Goal: Book appointment/travel/reservation

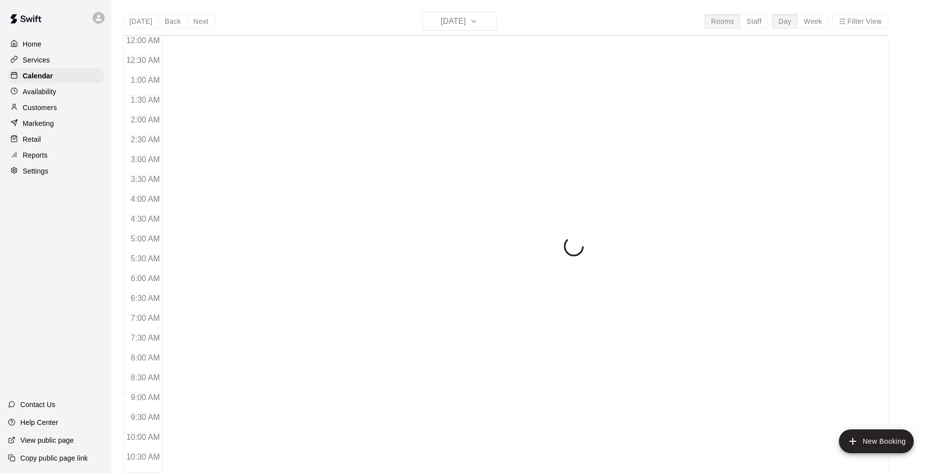
scroll to position [503, 0]
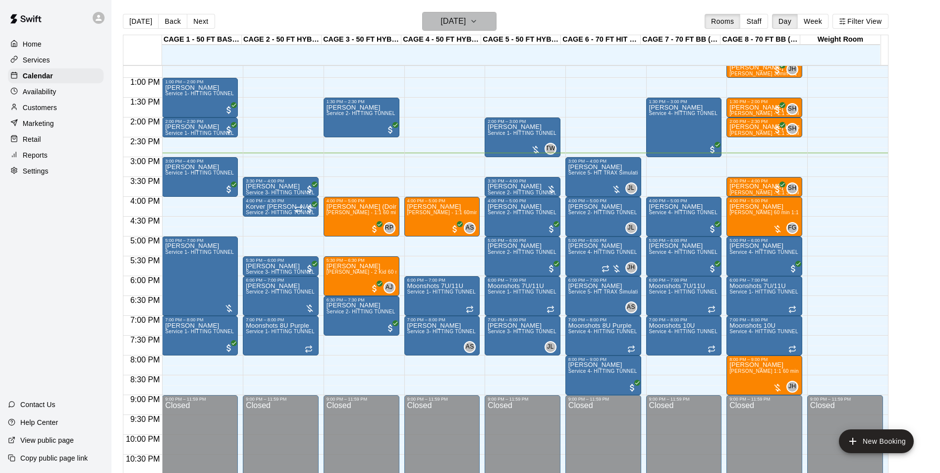
click at [440, 28] on h6 "[DATE]" at bounding box center [452, 21] width 25 height 14
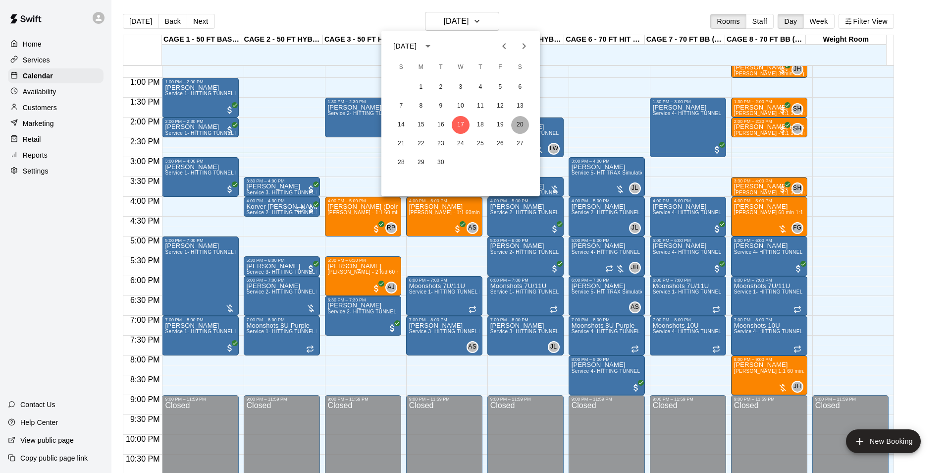
click at [520, 124] on button "20" at bounding box center [520, 125] width 18 height 18
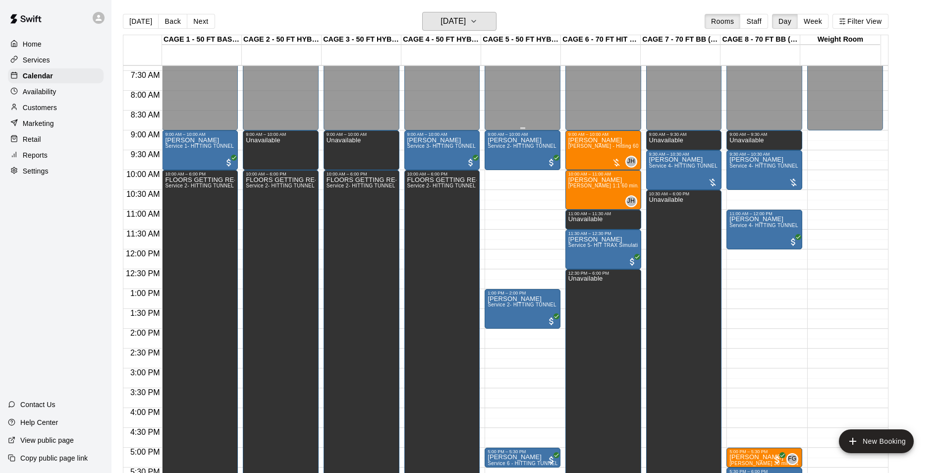
scroll to position [286, 0]
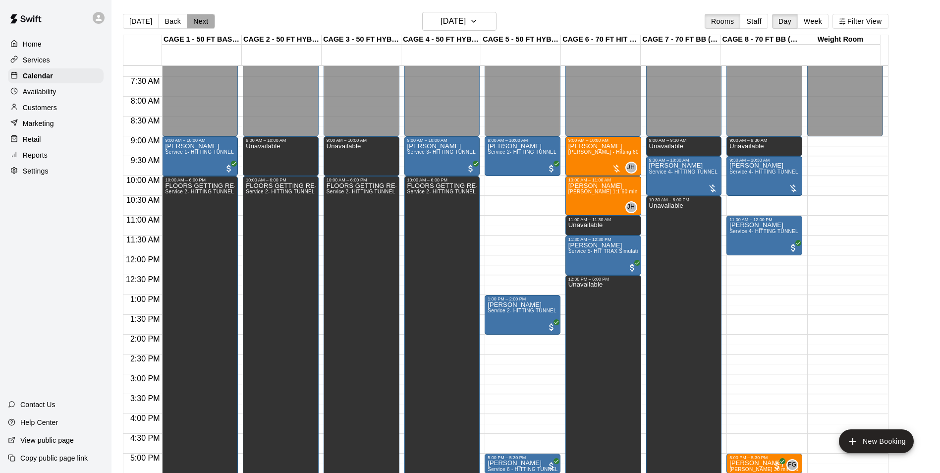
click at [198, 21] on button "Next" at bounding box center [201, 21] width 28 height 15
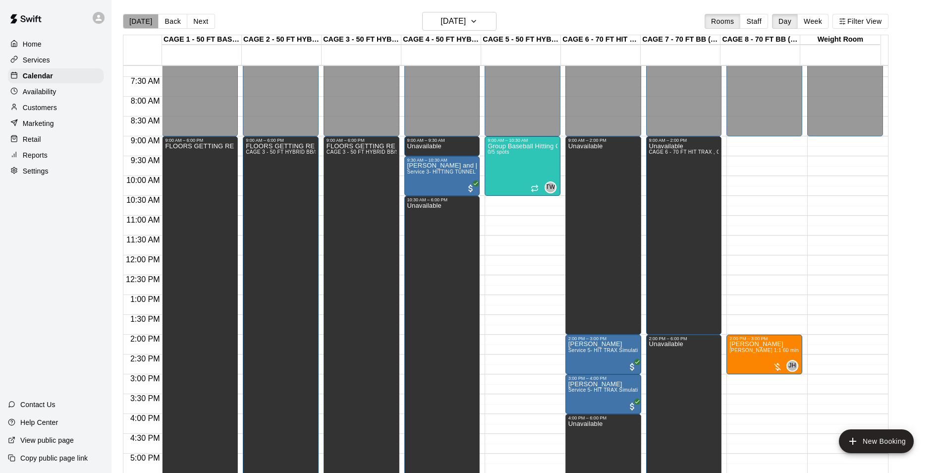
click at [141, 17] on button "[DATE]" at bounding box center [141, 21] width 36 height 15
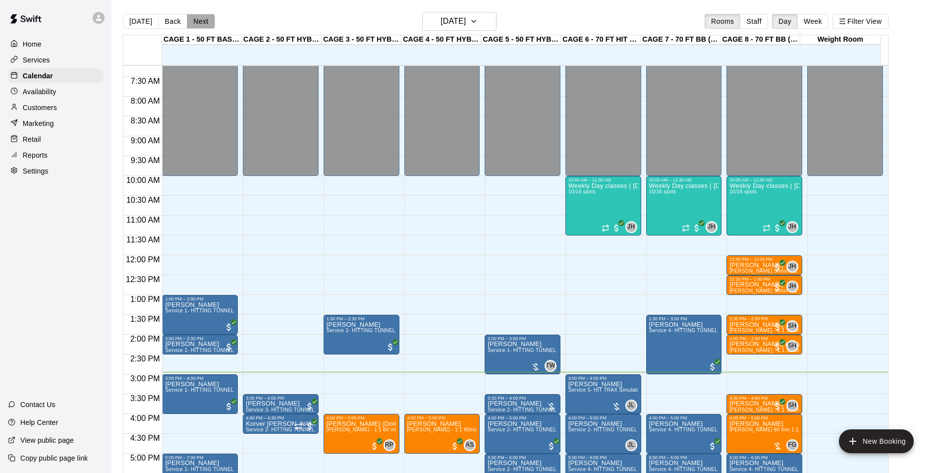
click at [204, 23] on button "Next" at bounding box center [201, 21] width 28 height 15
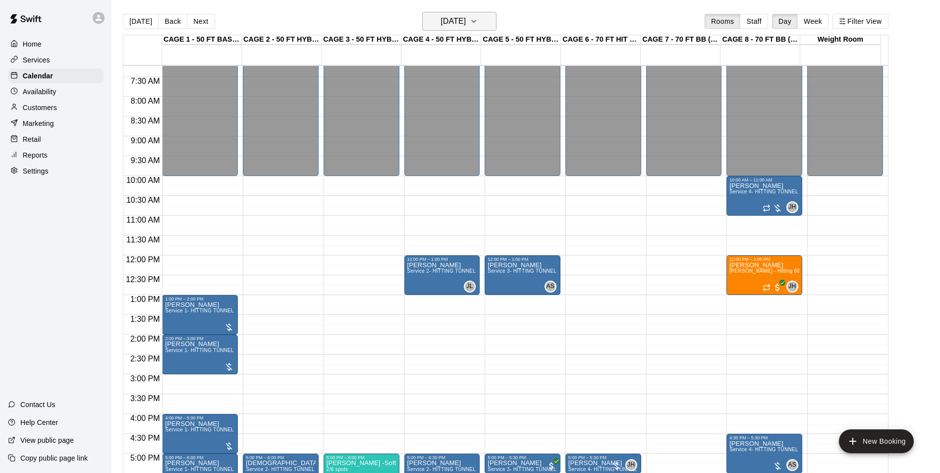
click at [465, 19] on h6 "[DATE]" at bounding box center [452, 21] width 25 height 14
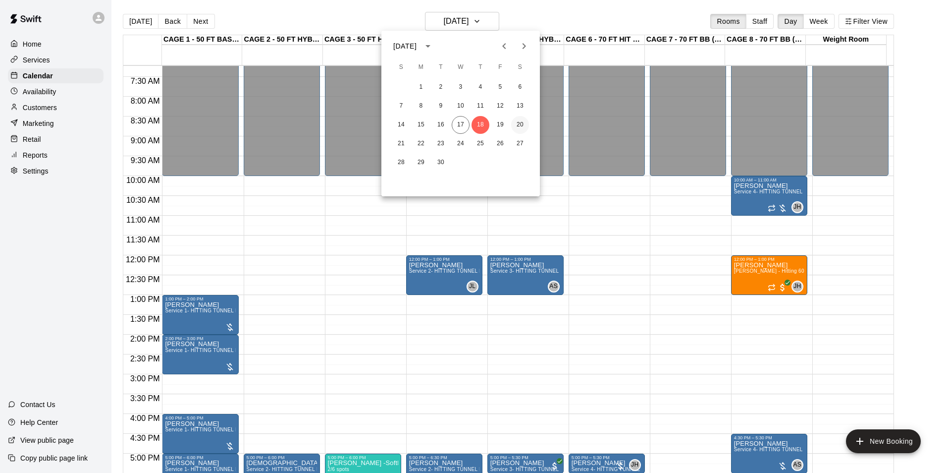
click at [516, 126] on button "20" at bounding box center [520, 125] width 18 height 18
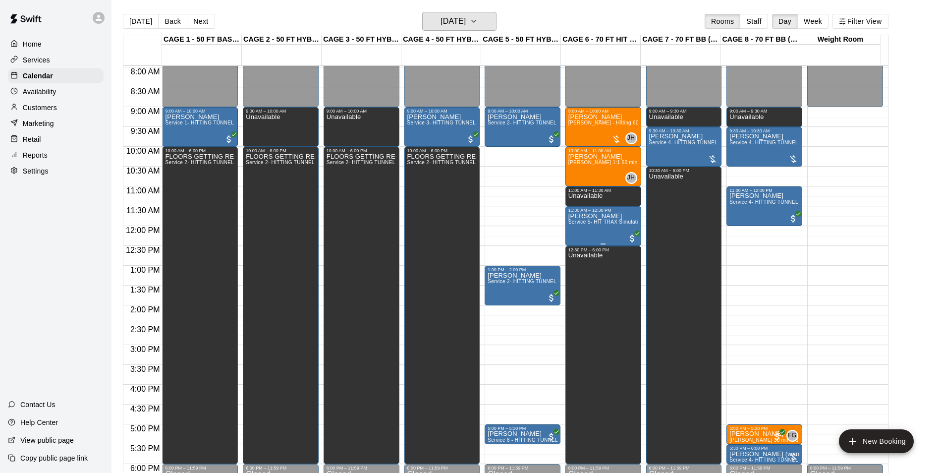
scroll to position [336, 0]
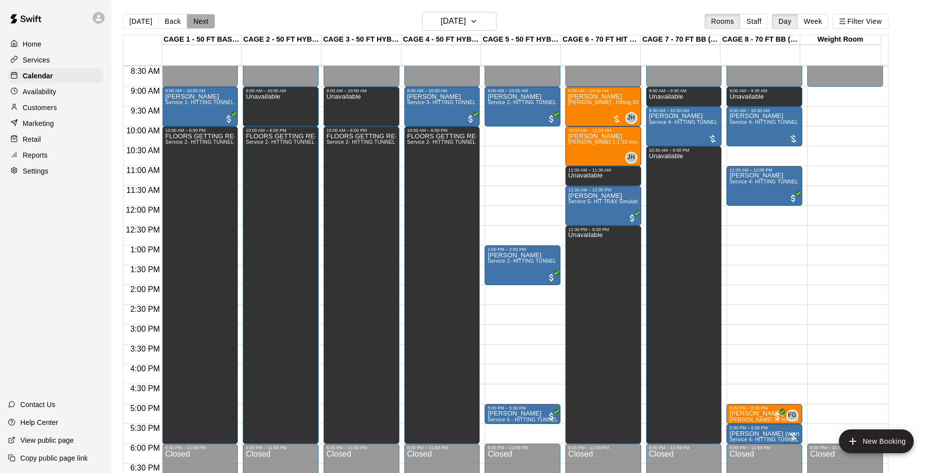
click at [202, 23] on button "Next" at bounding box center [201, 21] width 28 height 15
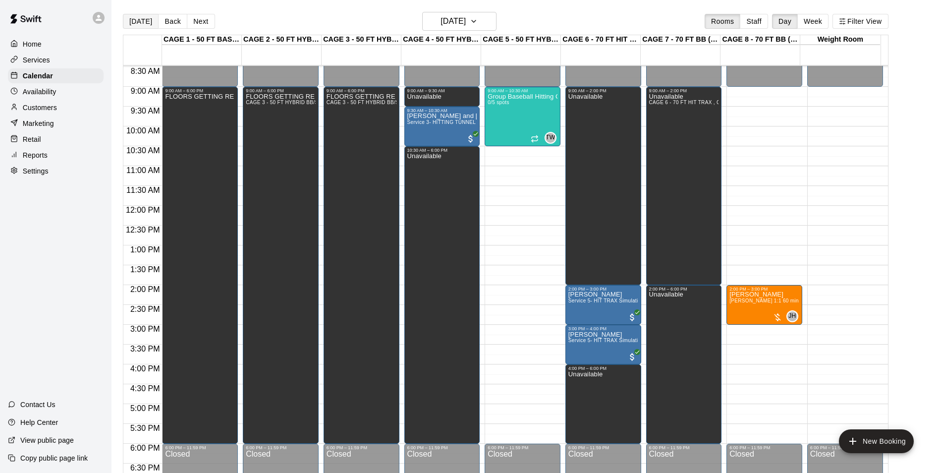
click at [141, 23] on button "[DATE]" at bounding box center [141, 21] width 36 height 15
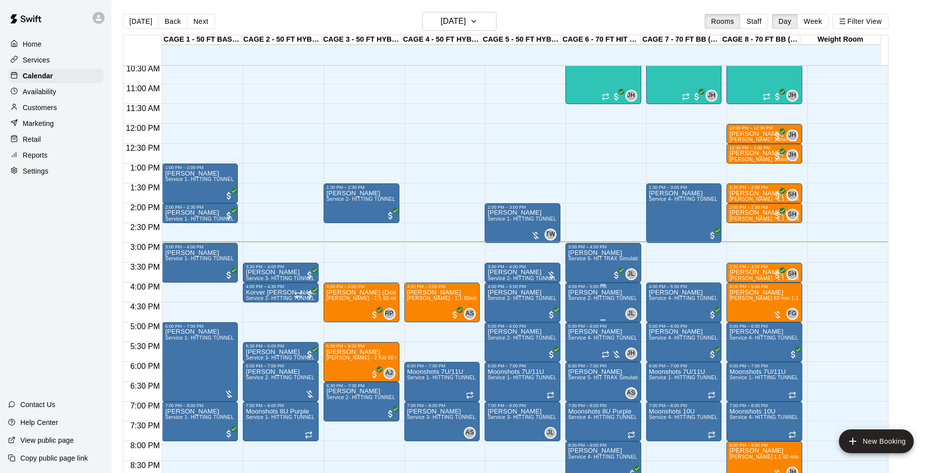
scroll to position [435, 0]
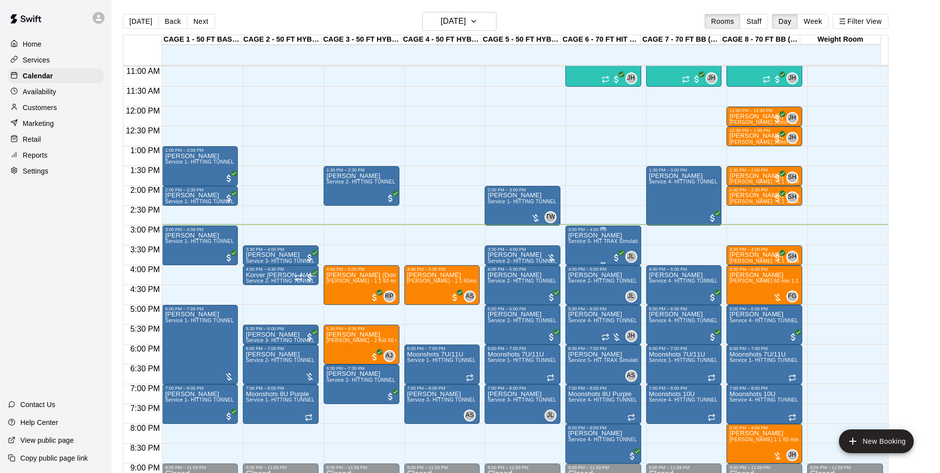
click at [591, 249] on div "[PERSON_NAME] Service 5- HIT TRAX Simulation Tunnel" at bounding box center [603, 468] width 70 height 473
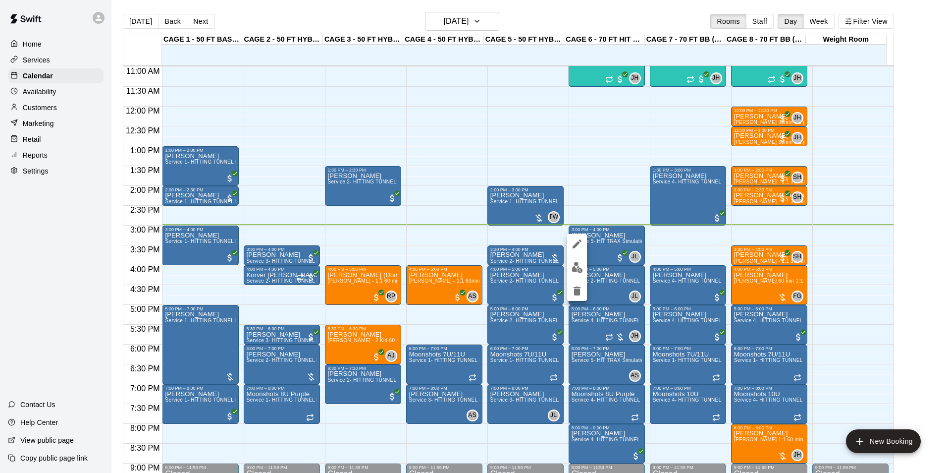
click at [599, 254] on div at bounding box center [473, 236] width 947 height 473
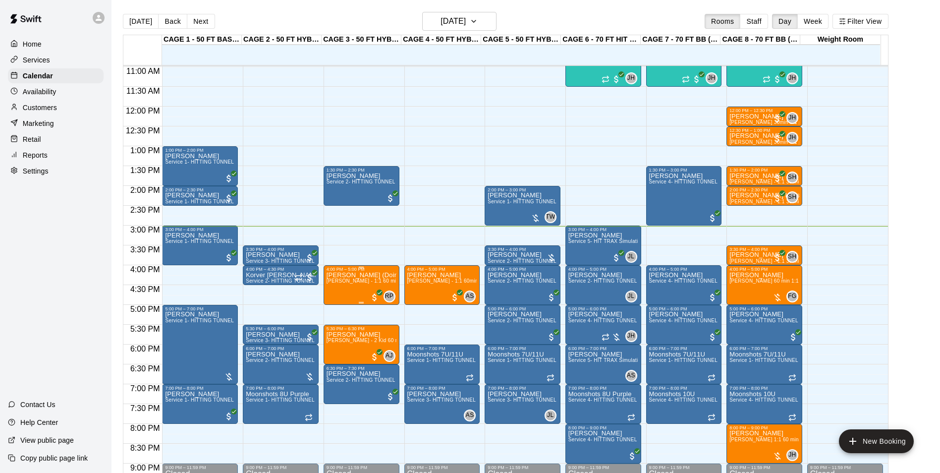
click at [336, 283] on span "[PERSON_NAME] - 1:1 60 min Softball Pitching / Hitting instruction" at bounding box center [405, 280] width 158 height 5
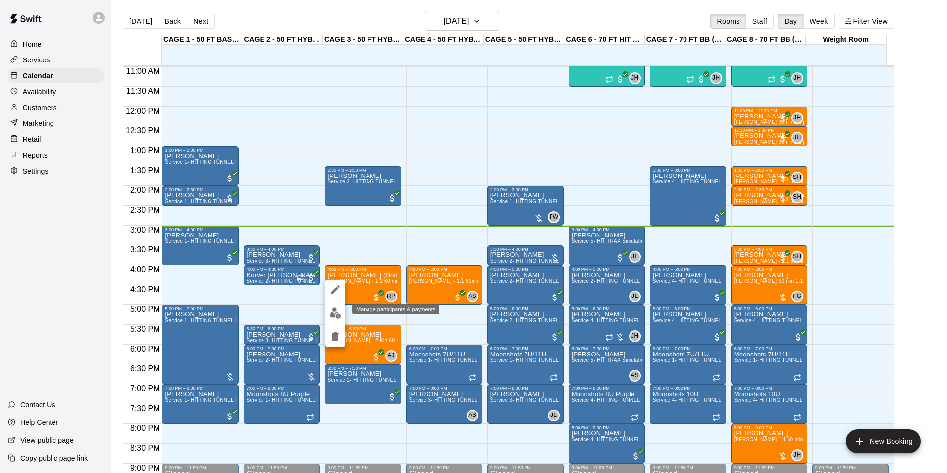
click at [334, 313] on img "edit" at bounding box center [335, 312] width 11 height 11
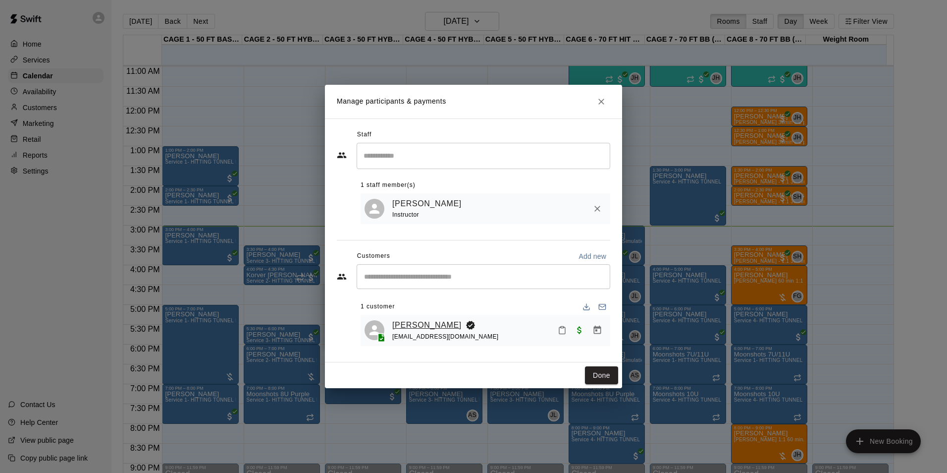
click at [400, 320] on link "[PERSON_NAME]" at bounding box center [426, 325] width 69 height 13
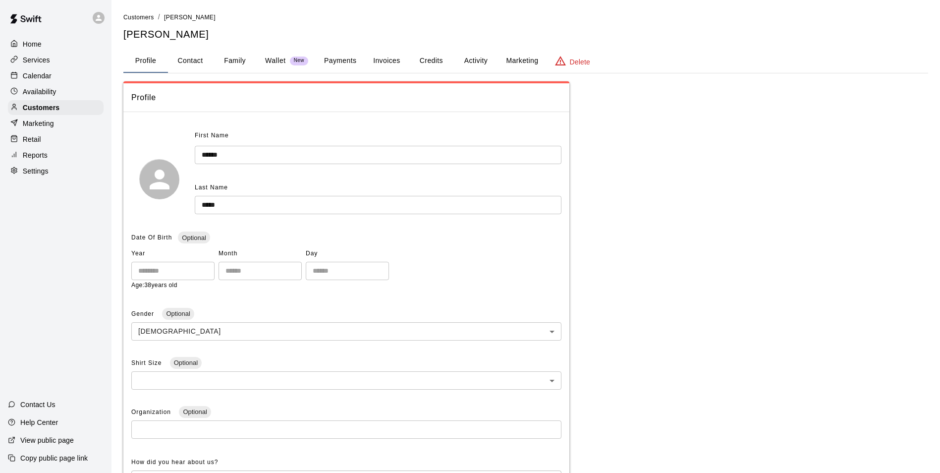
click at [246, 59] on button "Family" at bounding box center [235, 61] width 45 height 24
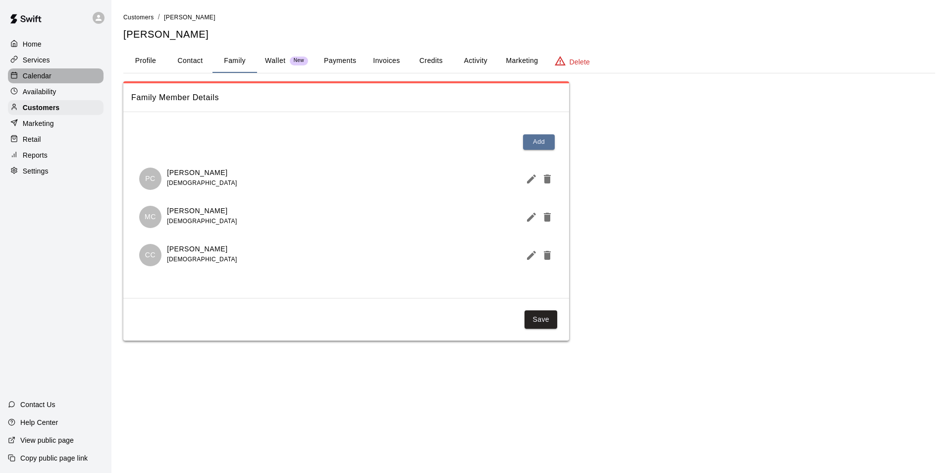
click at [76, 76] on div "Calendar" at bounding box center [56, 75] width 96 height 15
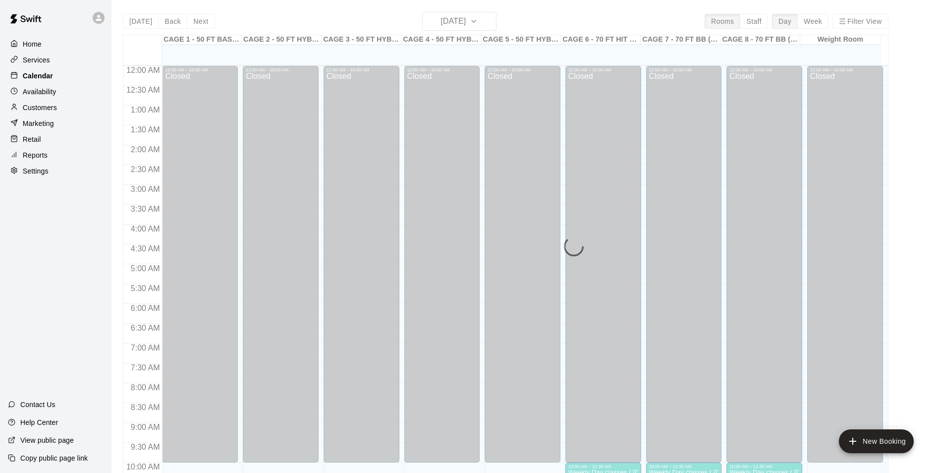
scroll to position [503, 0]
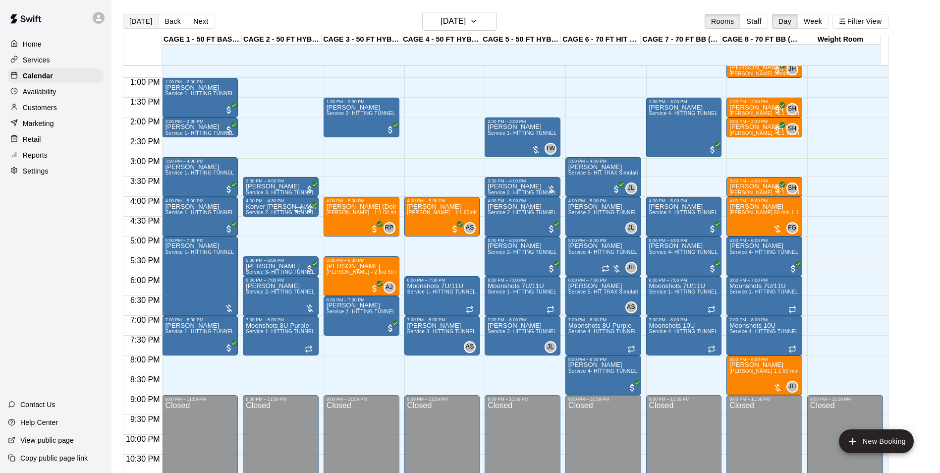
click at [144, 20] on button "[DATE]" at bounding box center [141, 21] width 36 height 15
click at [451, 24] on h6 "[DATE]" at bounding box center [452, 21] width 25 height 14
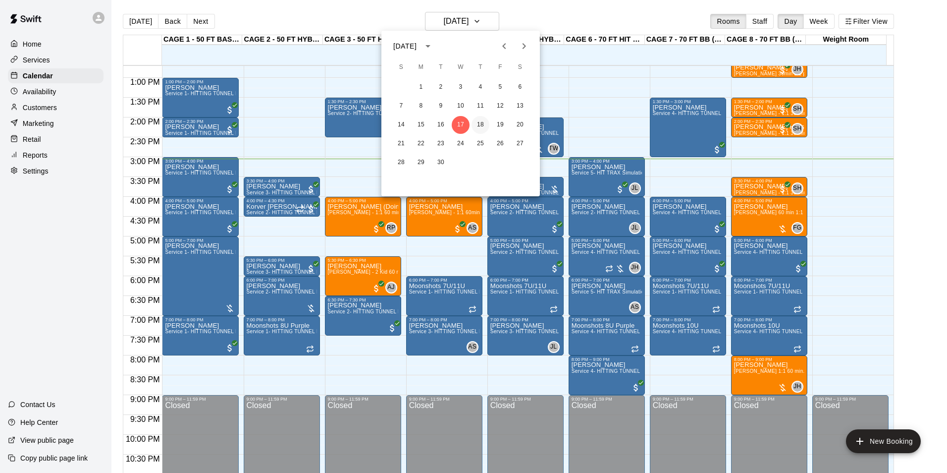
click at [476, 126] on button "18" at bounding box center [481, 125] width 18 height 18
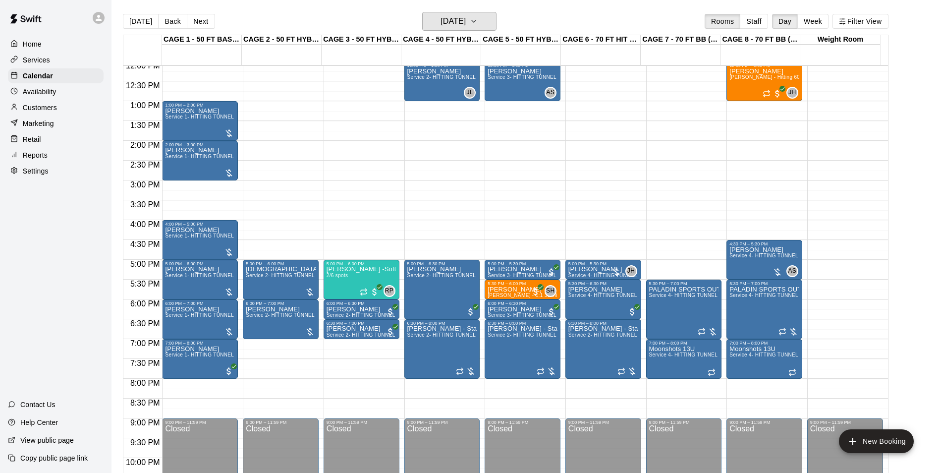
scroll to position [435, 0]
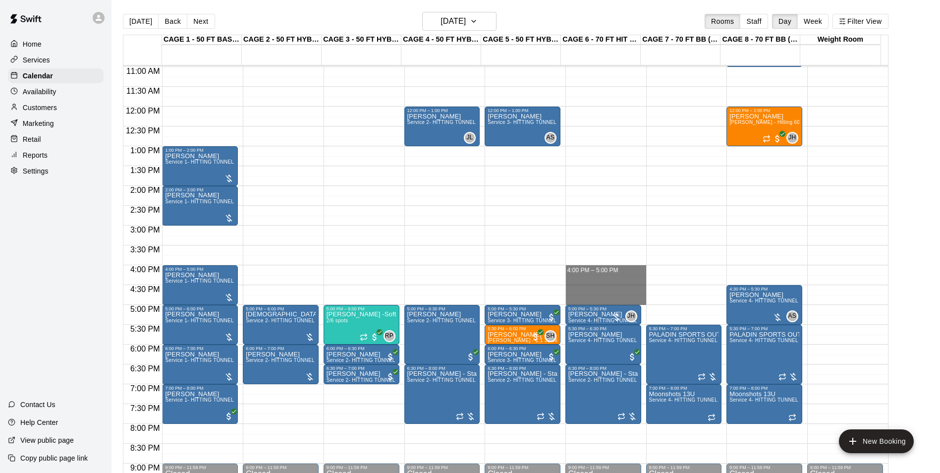
drag, startPoint x: 599, startPoint y: 269, endPoint x: 609, endPoint y: 300, distance: 32.7
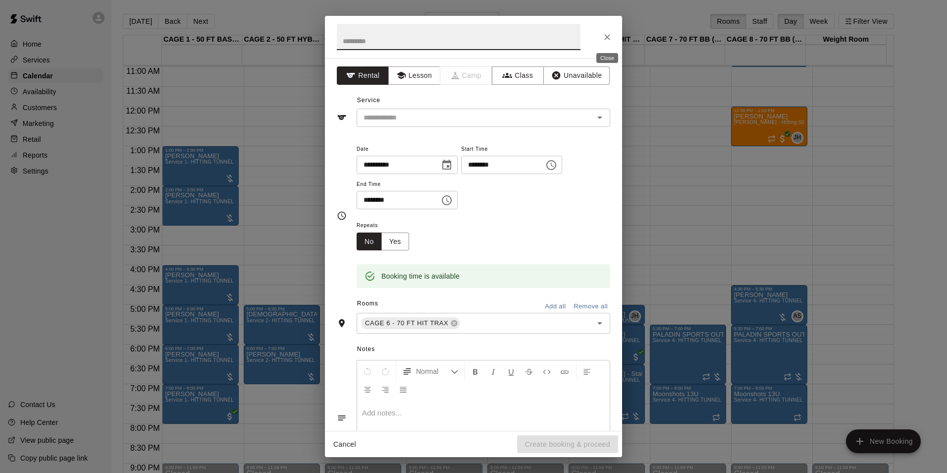
click at [610, 39] on icon "Close" at bounding box center [607, 37] width 10 height 10
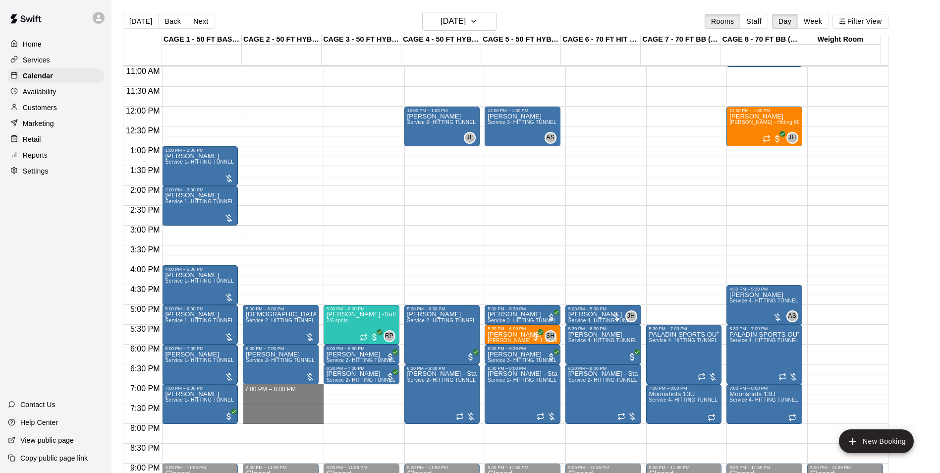
drag, startPoint x: 268, startPoint y: 388, endPoint x: 281, endPoint y: 420, distance: 33.8
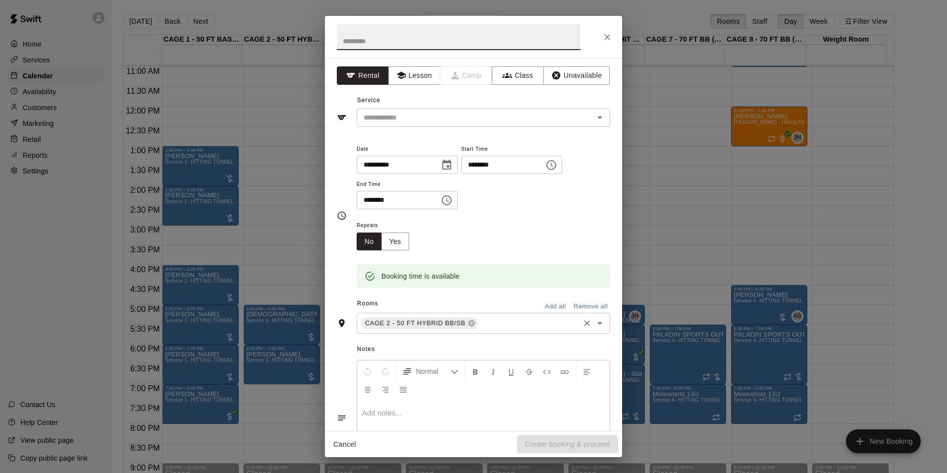
click at [486, 331] on div "CAGE 2 - 50 FT HYBRID BB/SB ​" at bounding box center [484, 323] width 254 height 21
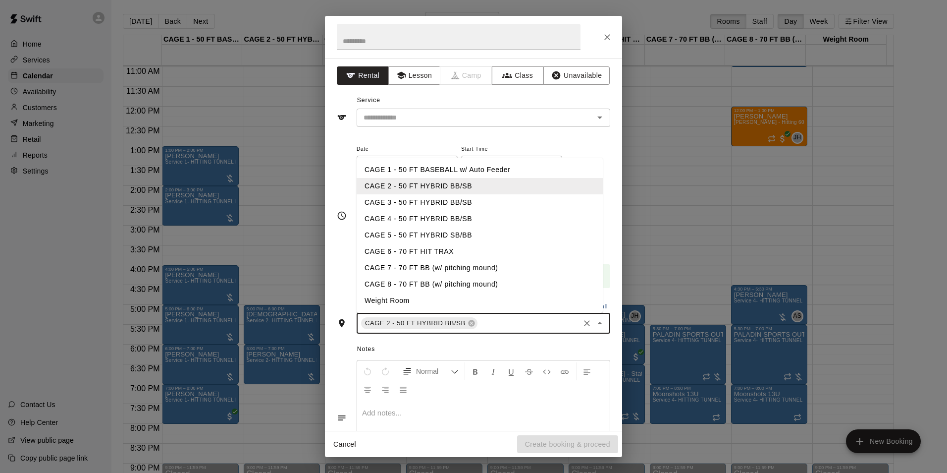
click at [456, 204] on li "CAGE 3 - 50 FT HYBRID BB/SB" at bounding box center [480, 202] width 246 height 16
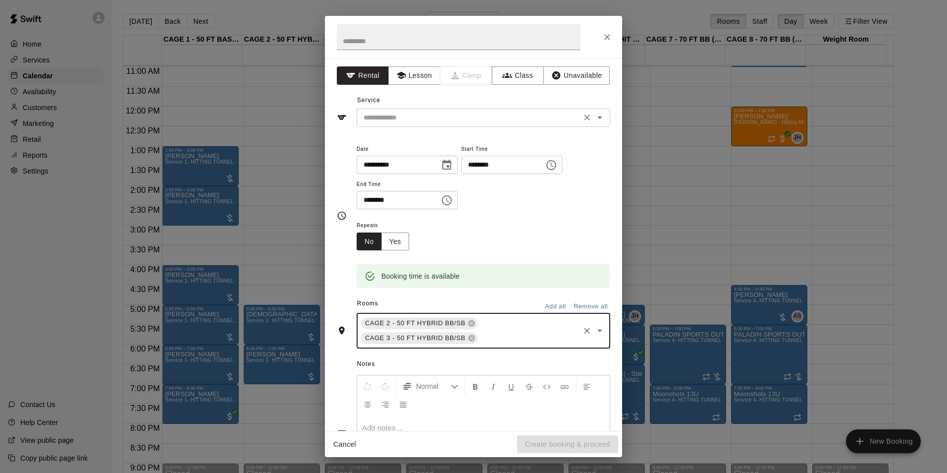
click at [506, 121] on input "text" at bounding box center [469, 117] width 218 height 12
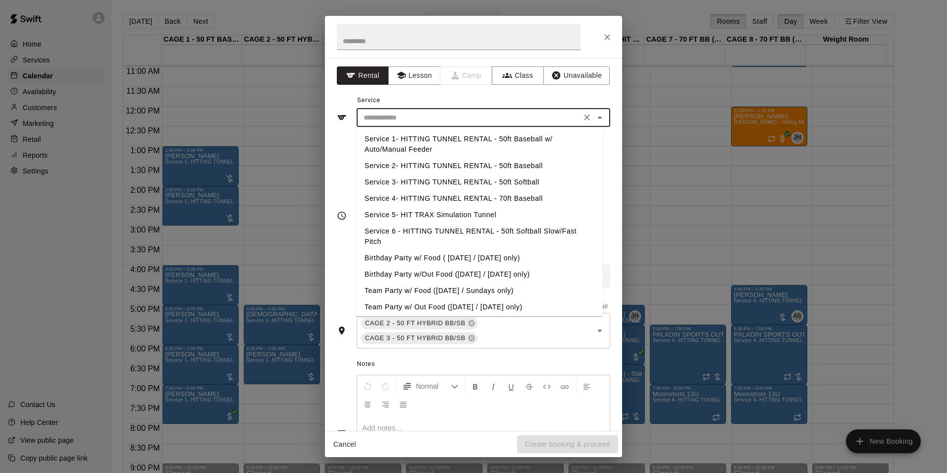
click at [524, 165] on li "Service 2- HITTING TUNNEL RENTAL - 50ft Baseball" at bounding box center [480, 166] width 246 height 16
type input "**********"
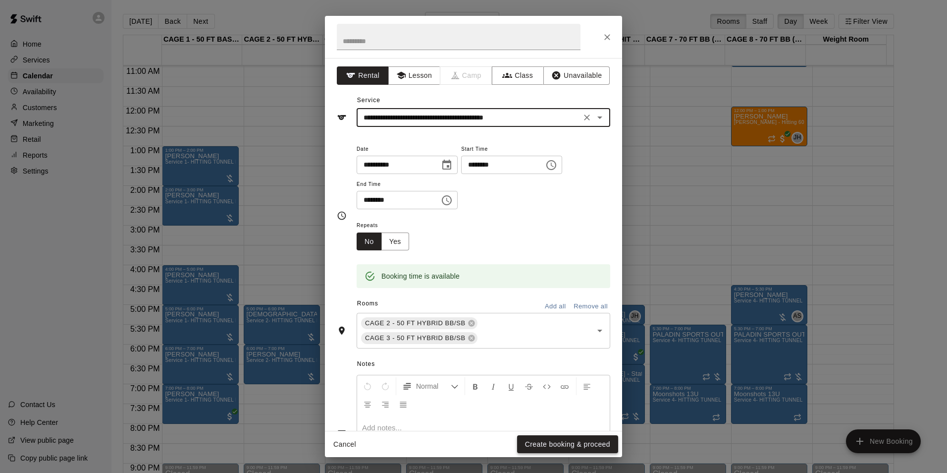
click at [567, 445] on button "Create booking & proceed" at bounding box center [567, 444] width 101 height 18
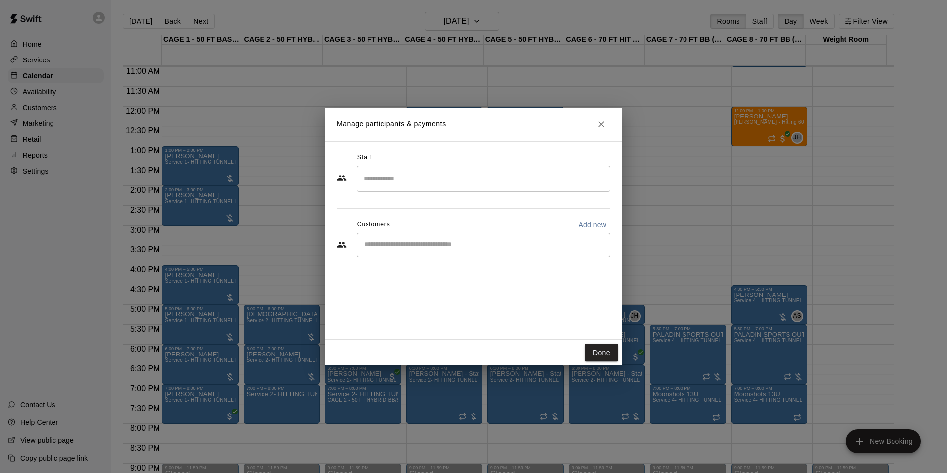
click at [601, 121] on icon "Close" at bounding box center [602, 124] width 10 height 10
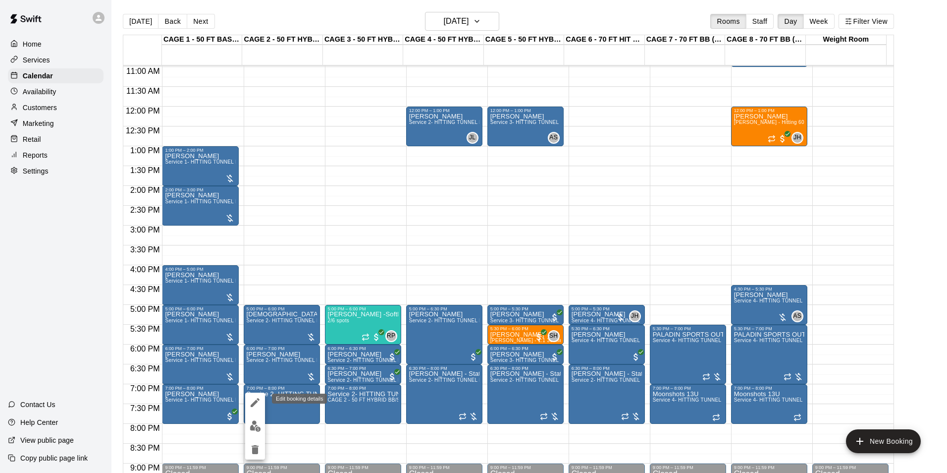
click at [264, 394] on div at bounding box center [255, 425] width 20 height 67
click at [260, 399] on icon "edit" at bounding box center [255, 402] width 12 height 12
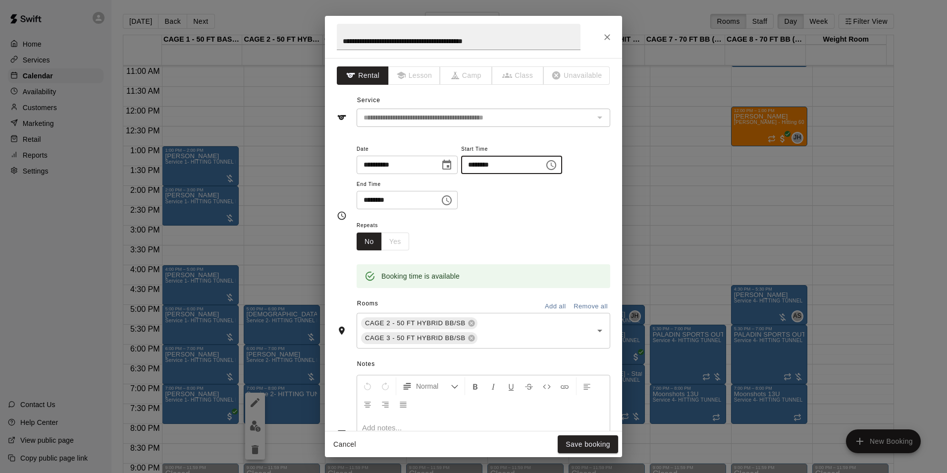
click at [492, 164] on input "********" at bounding box center [499, 165] width 76 height 18
type input "********"
click at [381, 199] on input "********" at bounding box center [395, 200] width 76 height 18
type input "********"
click at [584, 445] on button "Save booking" at bounding box center [588, 444] width 60 height 18
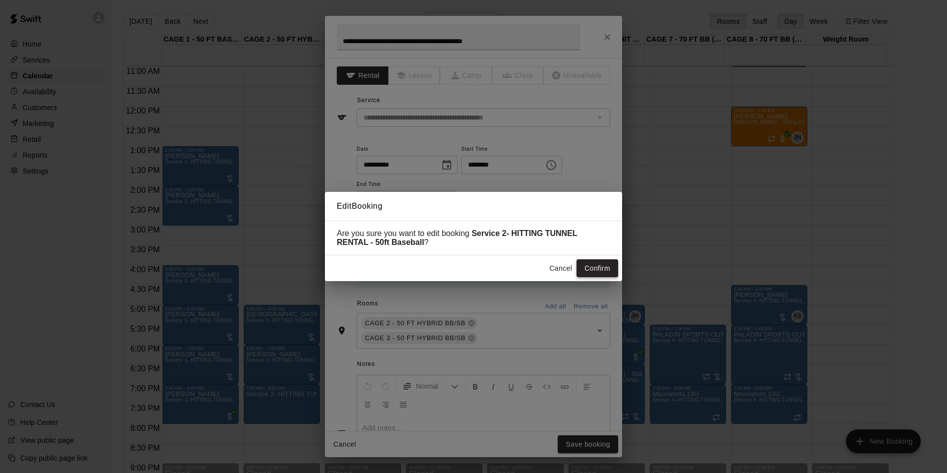
click at [598, 267] on button "Confirm" at bounding box center [598, 268] width 42 height 18
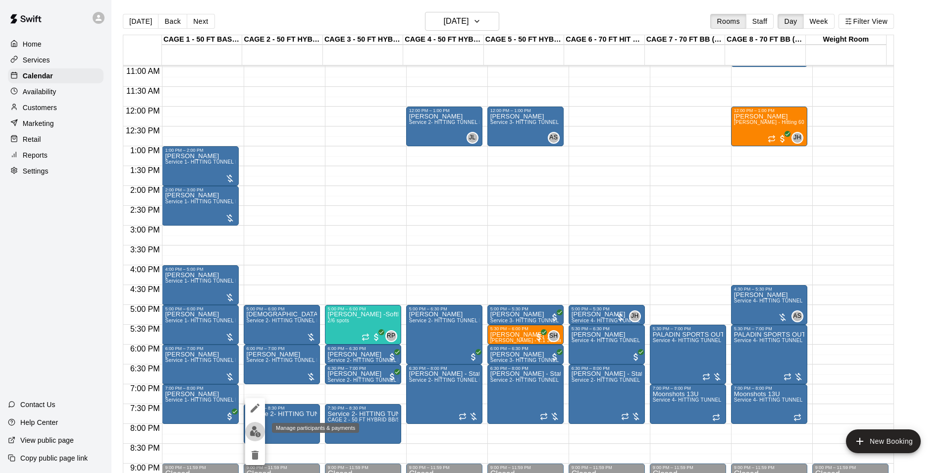
click at [259, 438] on button "edit" at bounding box center [255, 431] width 20 height 19
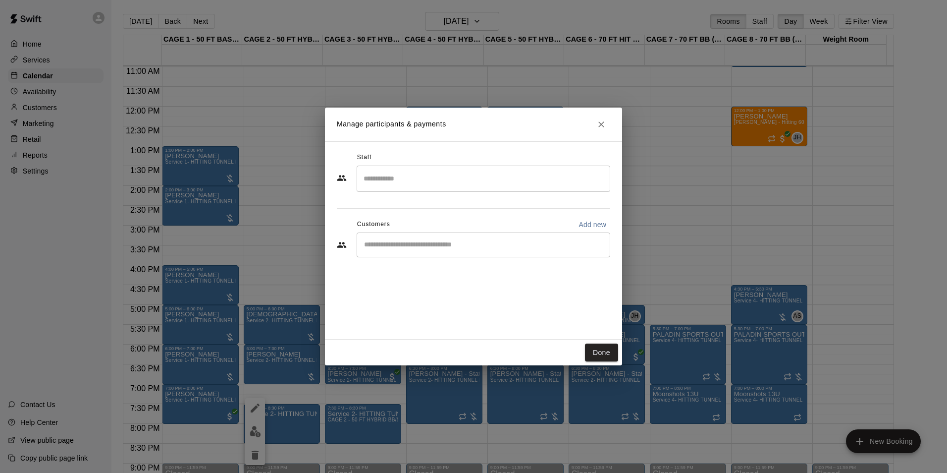
click at [476, 236] on div "​" at bounding box center [484, 244] width 254 height 25
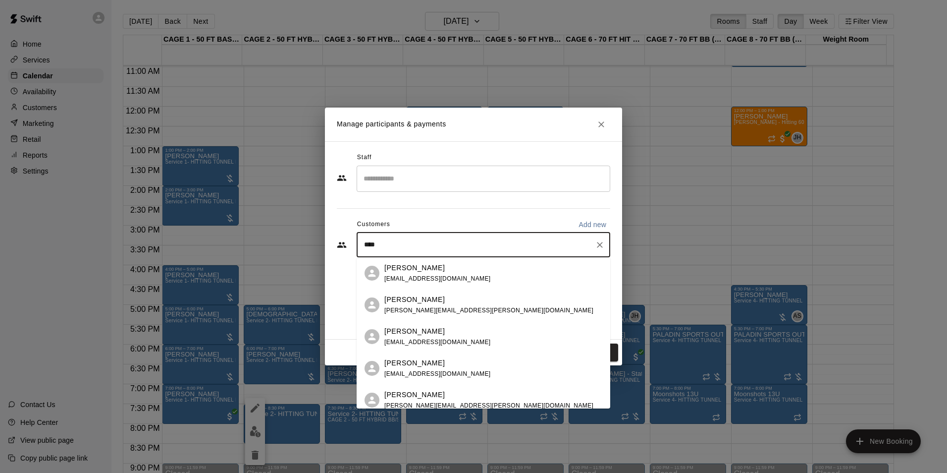
type input "*****"
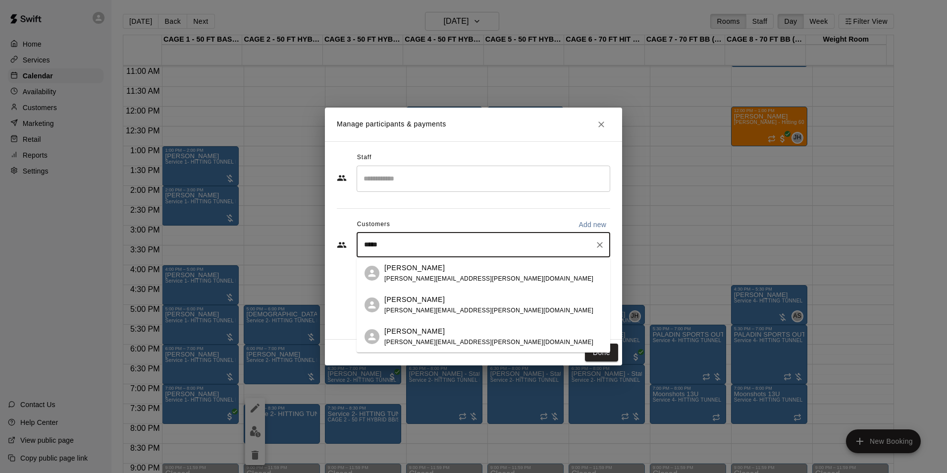
click at [454, 278] on span "[PERSON_NAME][EMAIL_ADDRESS][PERSON_NAME][DOMAIN_NAME]" at bounding box center [488, 278] width 209 height 7
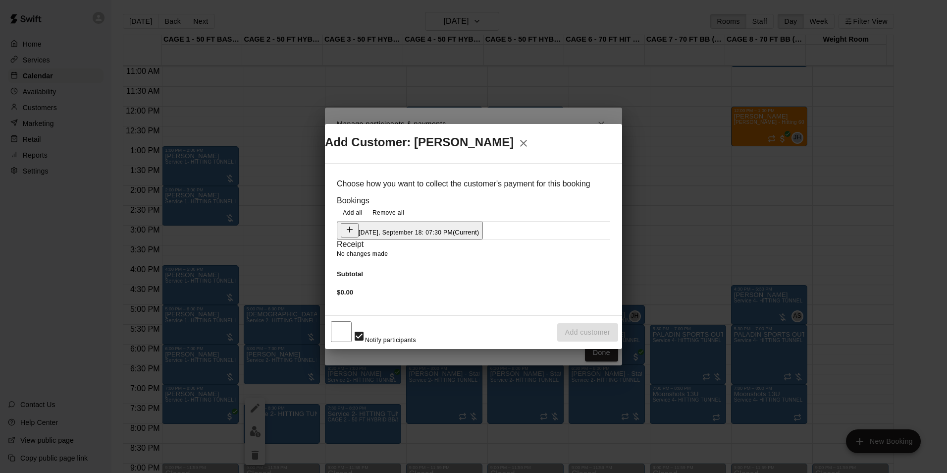
click at [483, 221] on button "[DATE], September 18: 07:30 PM (Current)" at bounding box center [410, 230] width 146 height 18
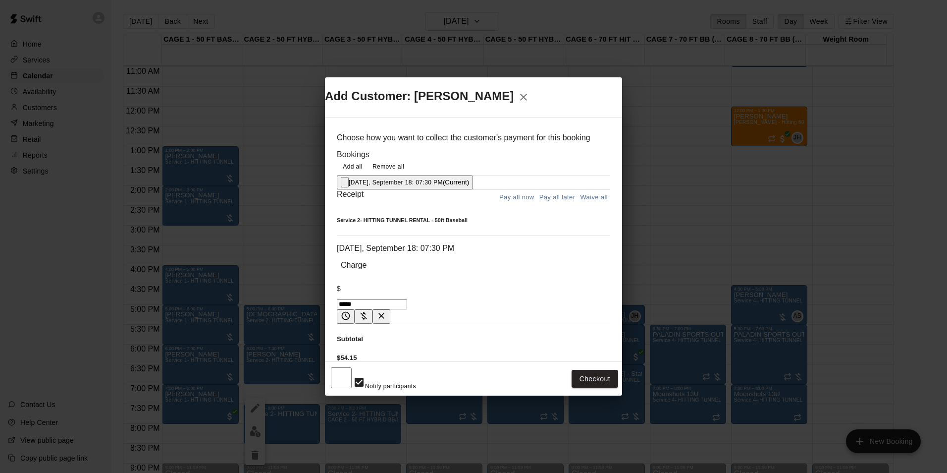
click at [566, 205] on button "Pay all later" at bounding box center [557, 197] width 41 height 15
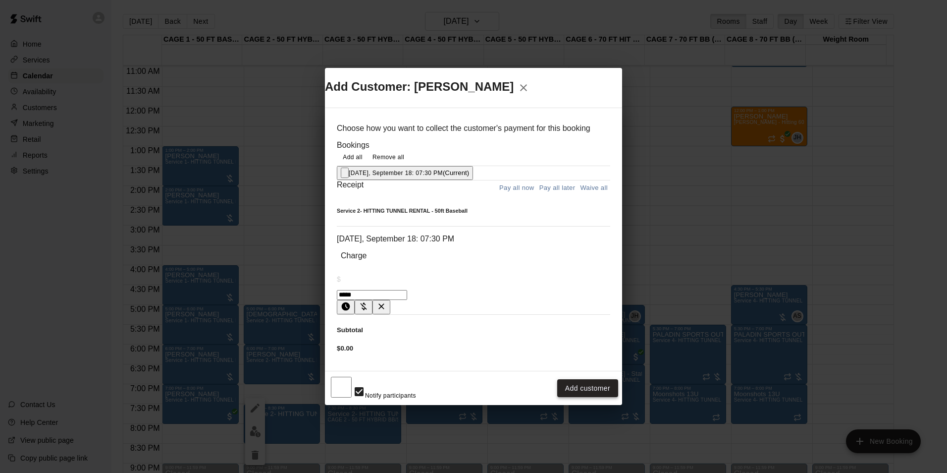
click at [592, 379] on button "Add customer" at bounding box center [587, 388] width 61 height 18
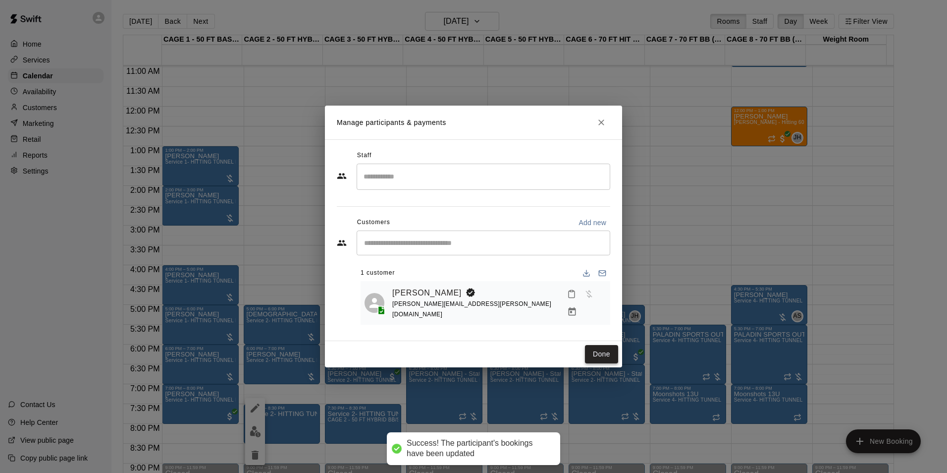
click at [595, 352] on button "Done" at bounding box center [601, 354] width 33 height 18
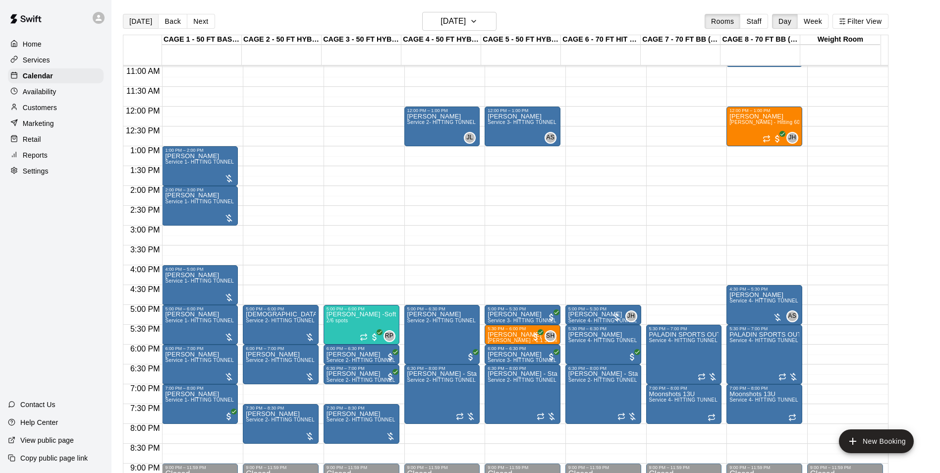
click at [137, 20] on button "[DATE]" at bounding box center [141, 21] width 36 height 15
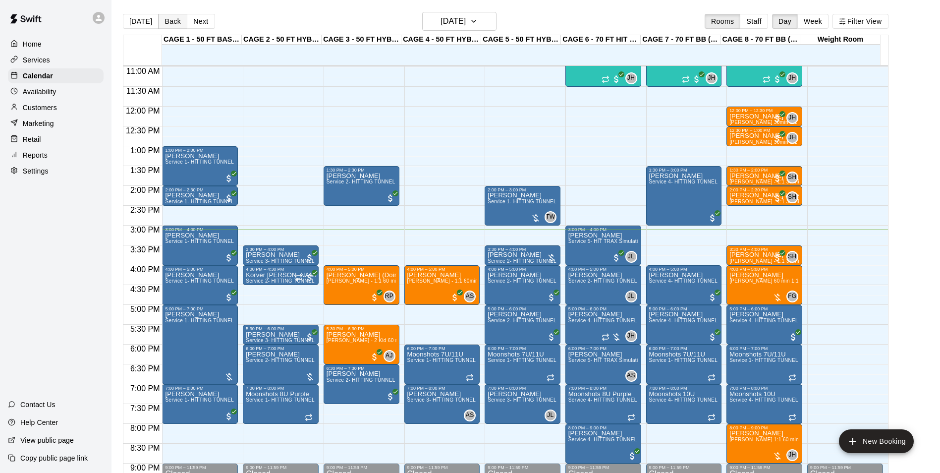
click at [165, 17] on button "Back" at bounding box center [172, 21] width 29 height 15
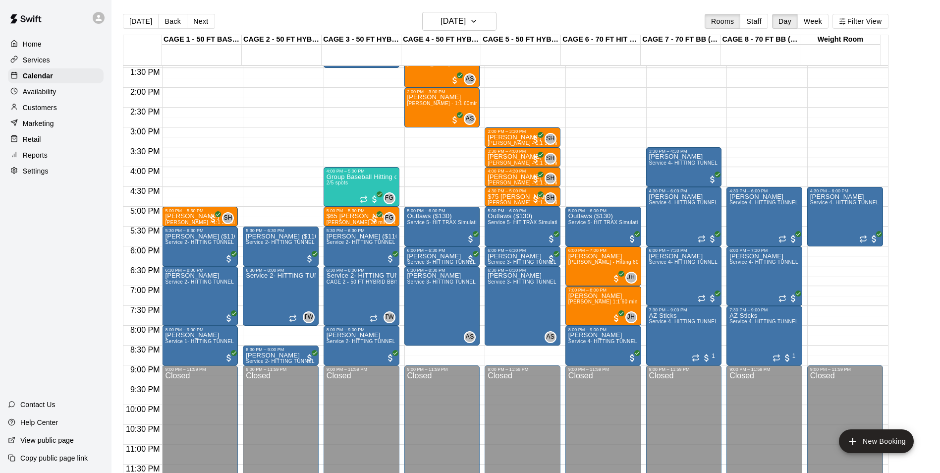
scroll to position [534, 0]
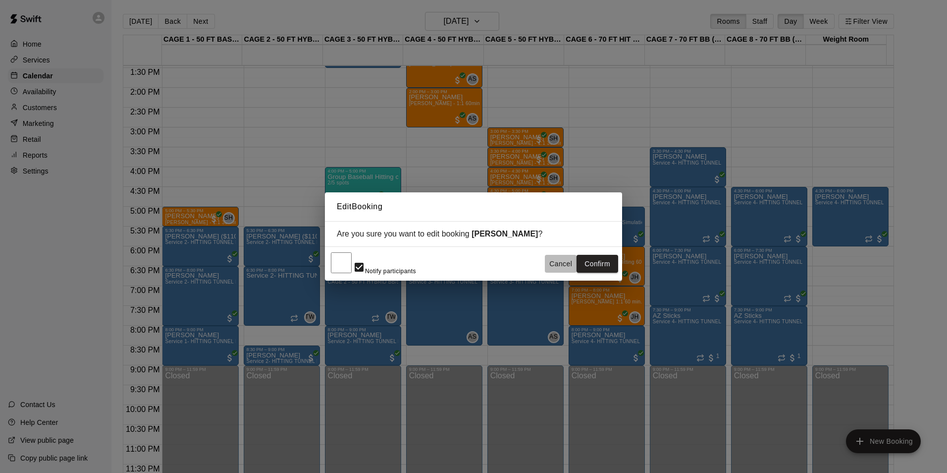
click at [560, 265] on button "Cancel" at bounding box center [561, 264] width 32 height 18
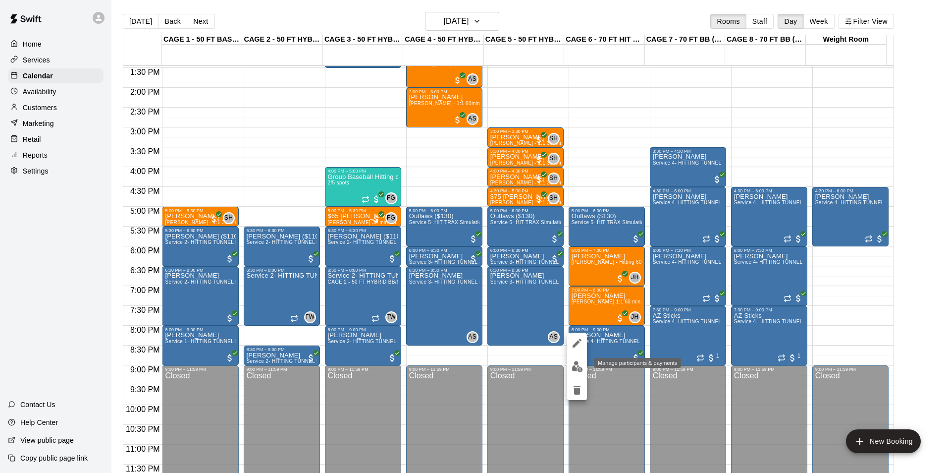
click at [581, 369] on img "edit" at bounding box center [577, 366] width 11 height 11
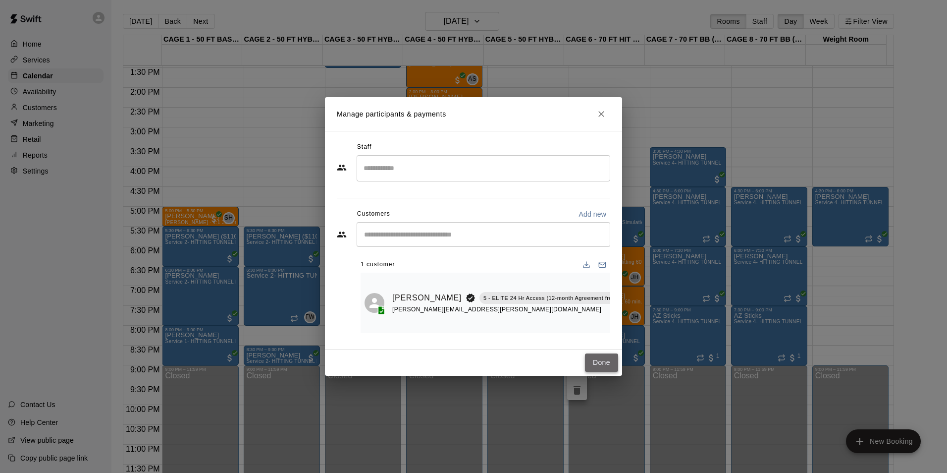
click at [604, 364] on button "Done" at bounding box center [601, 362] width 33 height 18
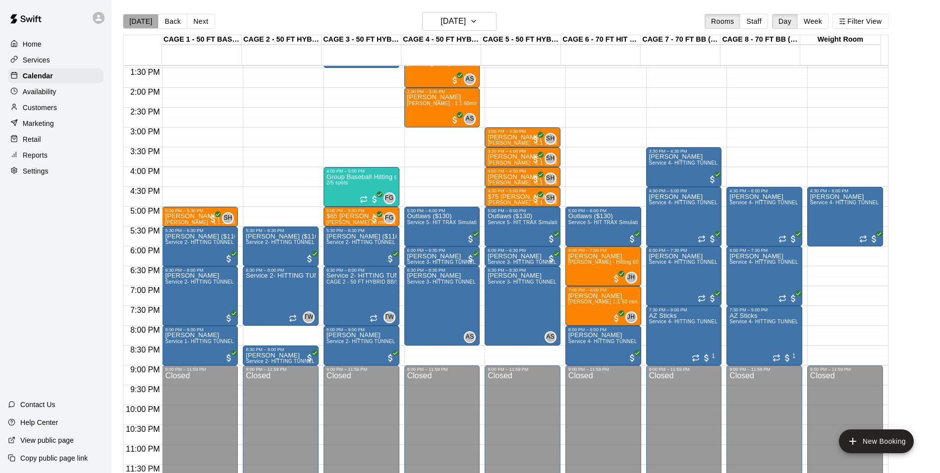
click at [147, 16] on button "[DATE]" at bounding box center [141, 21] width 36 height 15
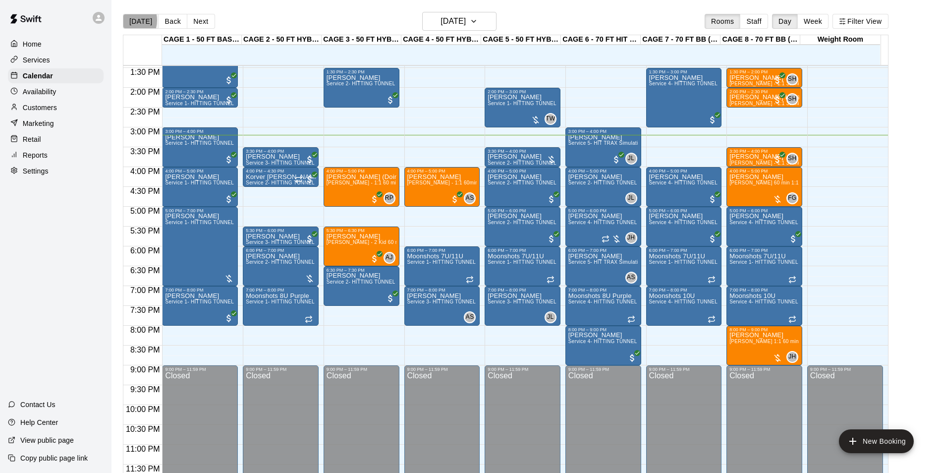
click at [127, 20] on button "[DATE]" at bounding box center [141, 21] width 36 height 15
click at [196, 15] on button "Next" at bounding box center [201, 21] width 28 height 15
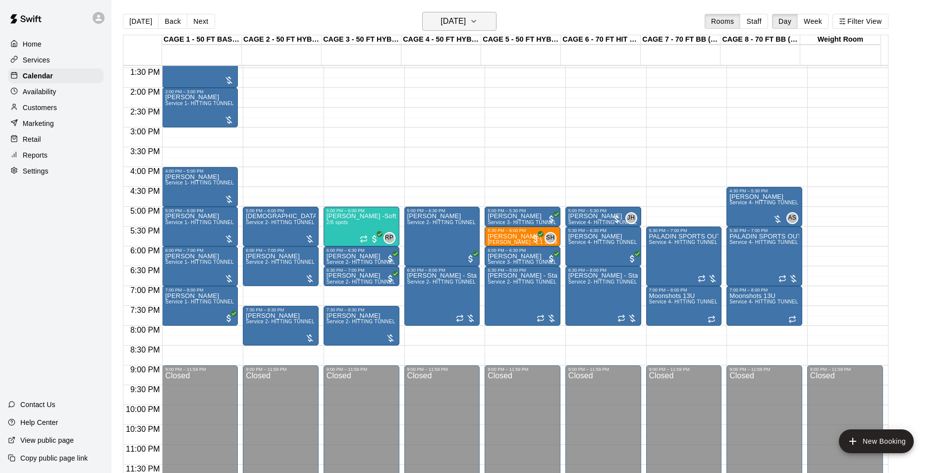
click at [466, 23] on h6 "[DATE]" at bounding box center [452, 21] width 25 height 14
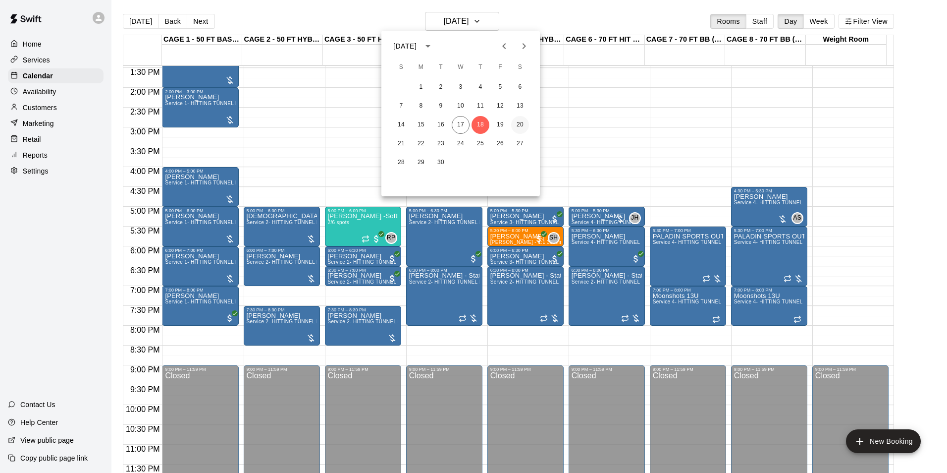
click at [511, 122] on button "20" at bounding box center [520, 125] width 18 height 18
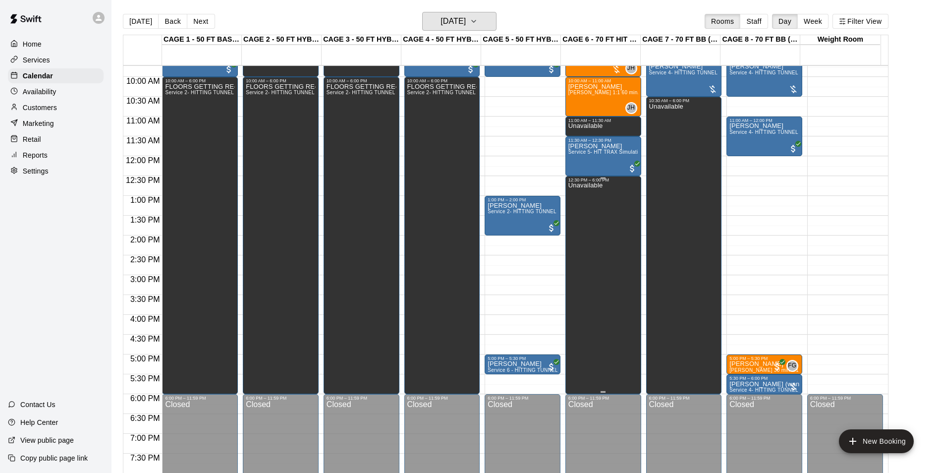
scroll to position [336, 0]
